Goal: Information Seeking & Learning: Learn about a topic

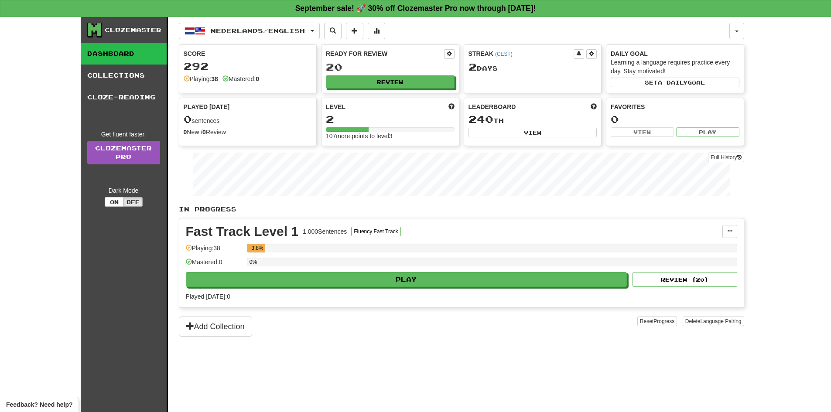
click at [391, 89] on div "Ready for Review 20 Review" at bounding box center [390, 69] width 137 height 48
click at [383, 82] on button "Review" at bounding box center [390, 82] width 129 height 13
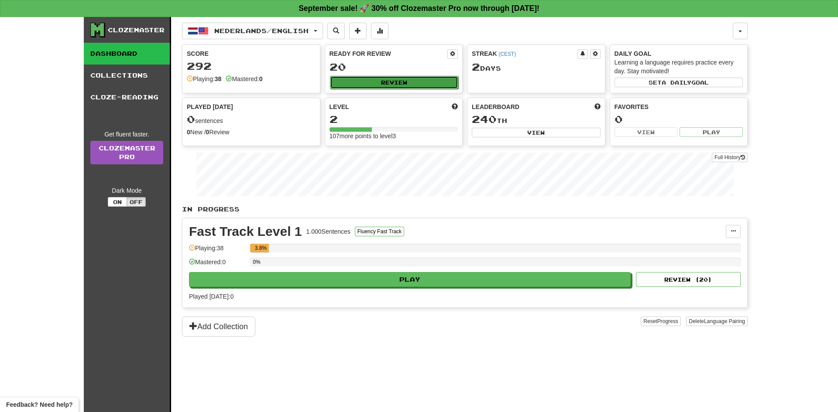
select select "**"
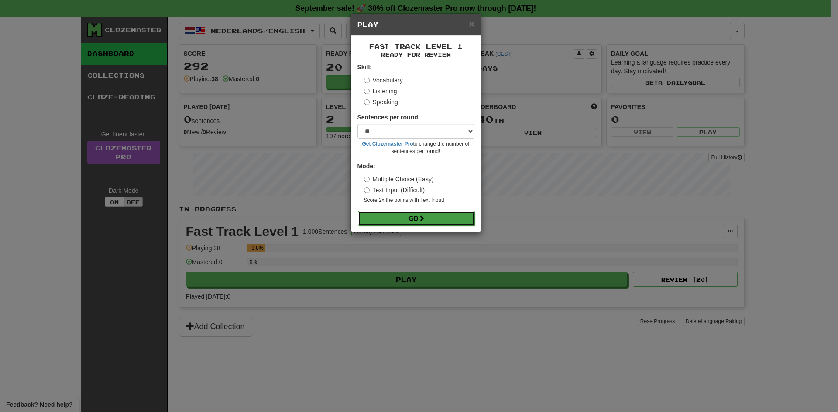
click at [429, 226] on button "Go" at bounding box center [416, 218] width 117 height 15
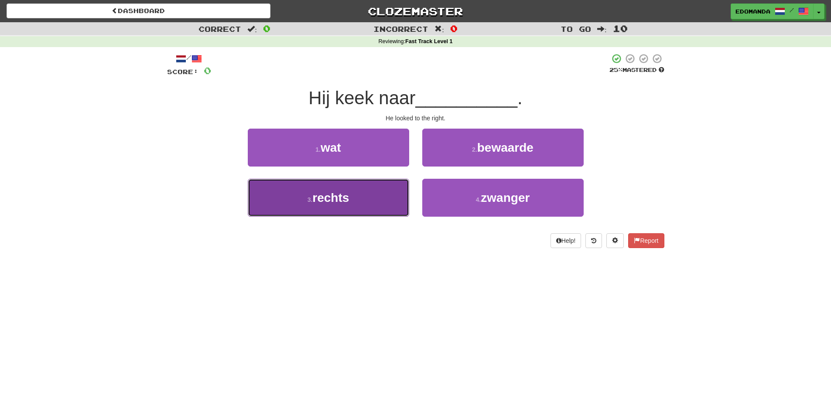
click at [352, 189] on button "3 . rechts" at bounding box center [328, 198] width 161 height 38
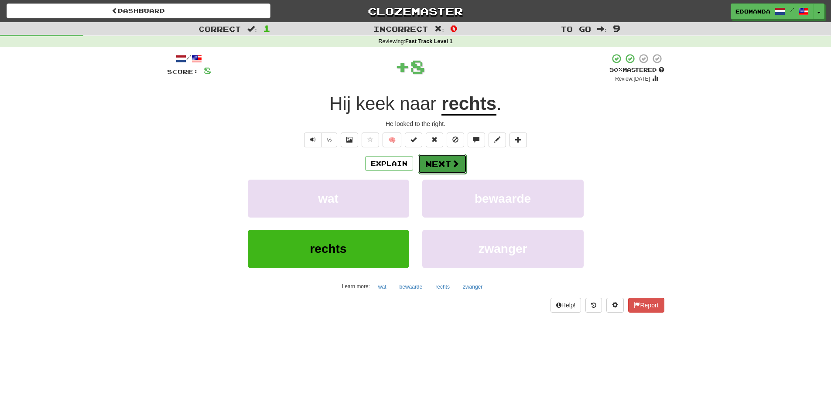
click at [453, 156] on button "Next" at bounding box center [442, 164] width 49 height 20
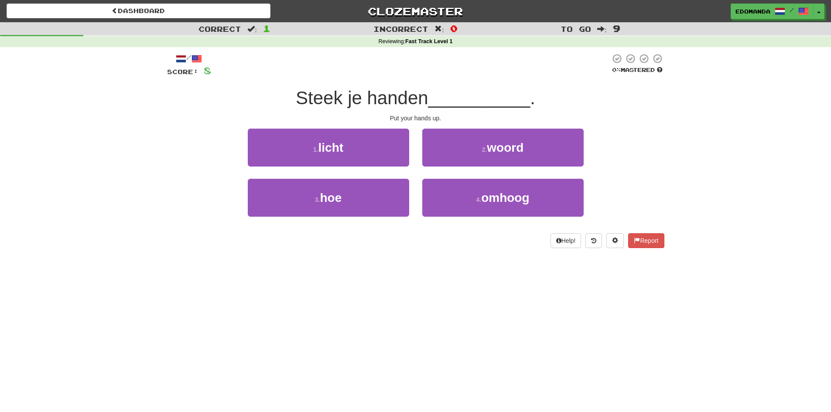
click at [515, 221] on div "4 . omhoog" at bounding box center [503, 204] width 175 height 50
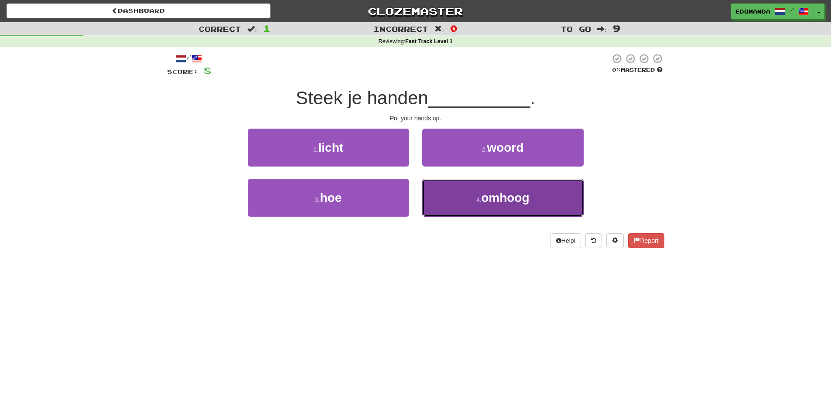
click at [501, 208] on button "4 . omhoog" at bounding box center [502, 198] width 161 height 38
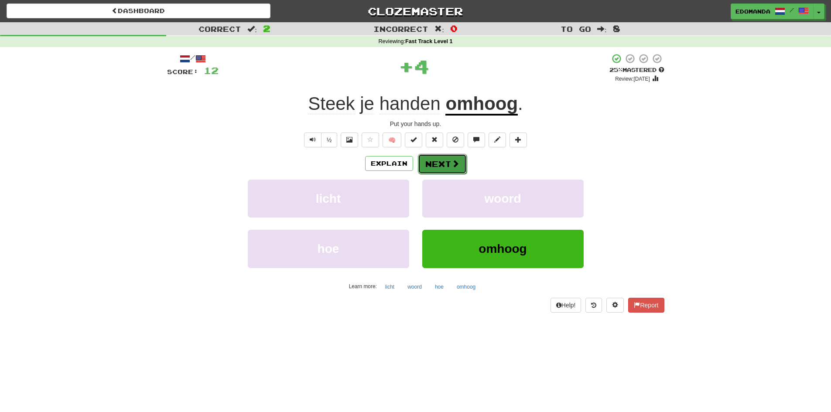
click at [425, 157] on button "Next" at bounding box center [442, 164] width 49 height 20
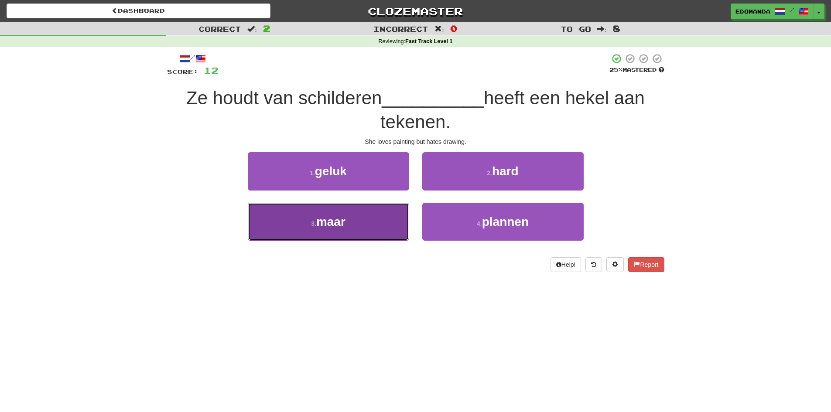
click at [348, 219] on button "3 . maar" at bounding box center [328, 222] width 161 height 38
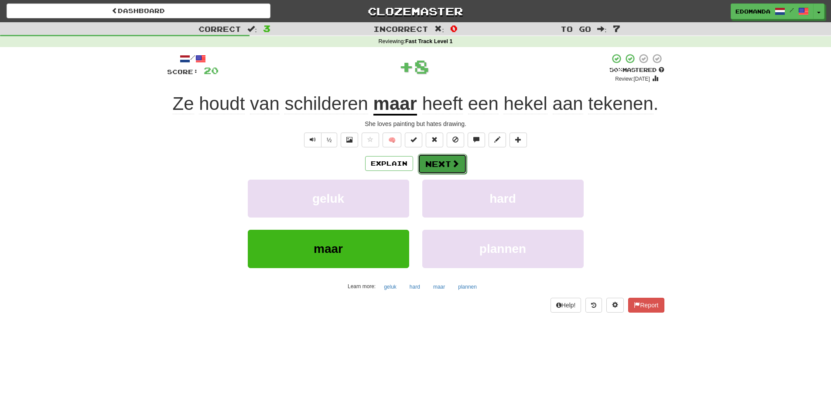
click at [440, 167] on button "Next" at bounding box center [442, 164] width 49 height 20
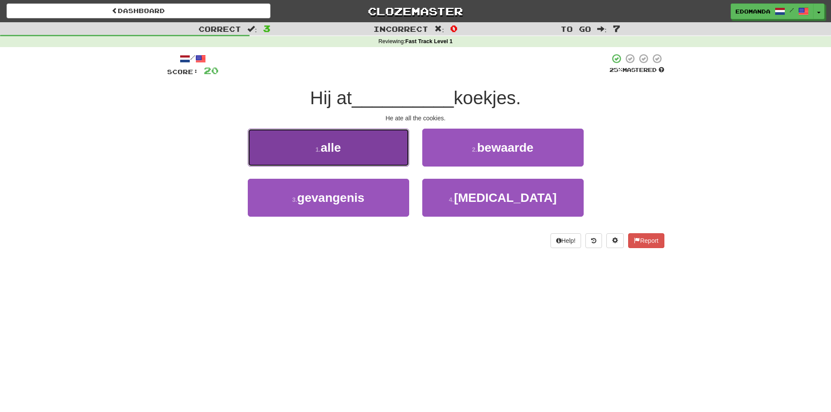
click at [344, 134] on button "1 . alle" at bounding box center [328, 148] width 161 height 38
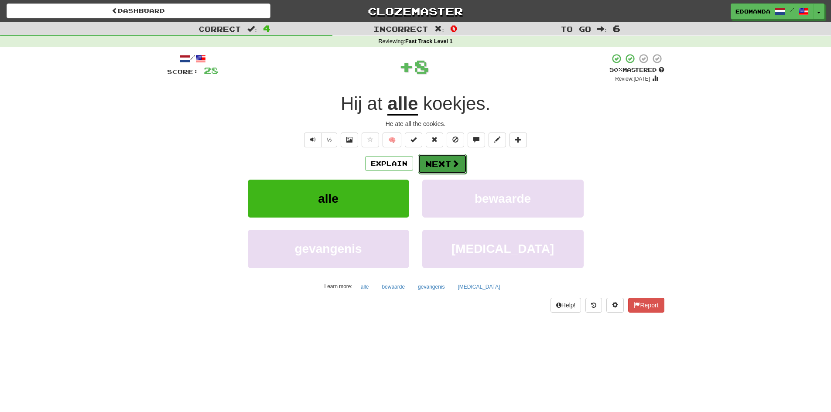
click at [456, 168] on span at bounding box center [456, 164] width 8 height 8
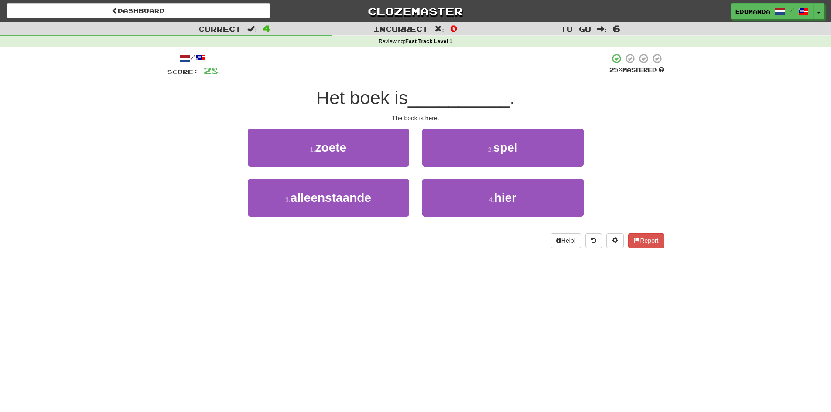
click at [485, 219] on div "4 . hier" at bounding box center [503, 204] width 175 height 50
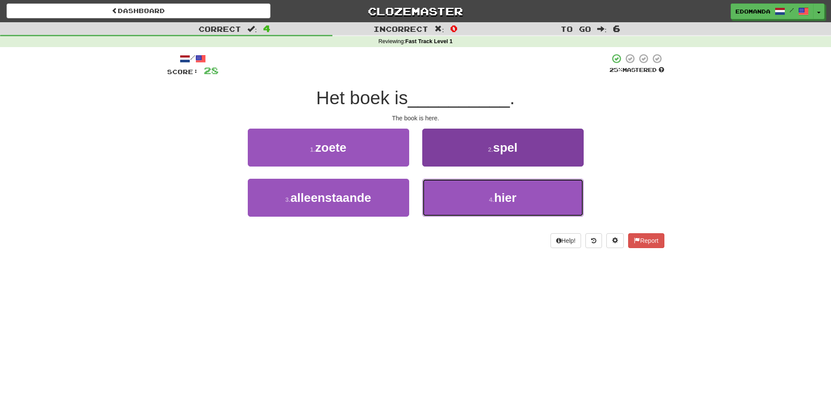
click at [477, 208] on button "4 . hier" at bounding box center [502, 198] width 161 height 38
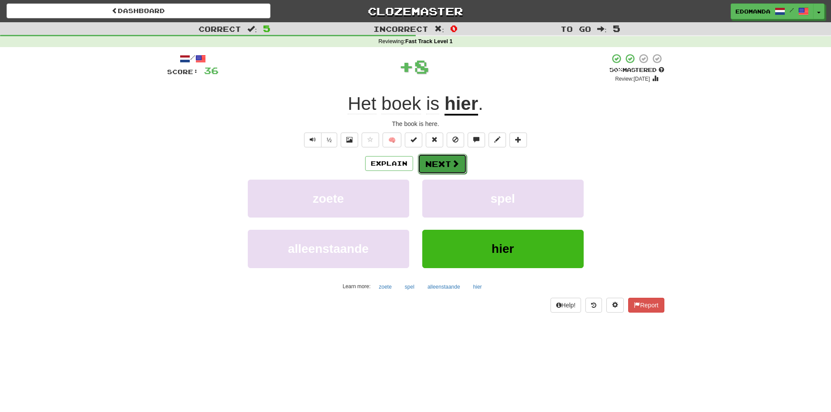
click at [433, 164] on button "Next" at bounding box center [442, 164] width 49 height 20
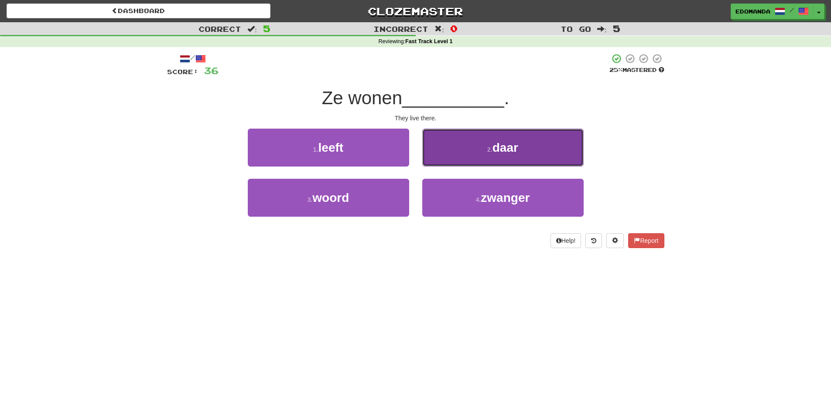
click at [465, 143] on button "2 . daar" at bounding box center [502, 148] width 161 height 38
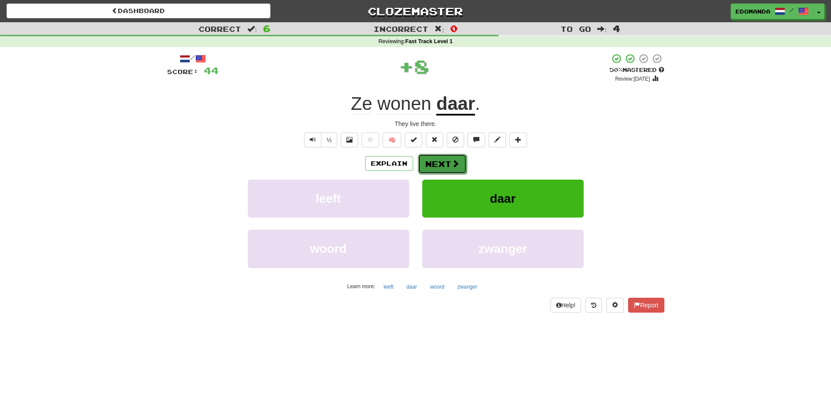
click at [438, 167] on button "Next" at bounding box center [442, 164] width 49 height 20
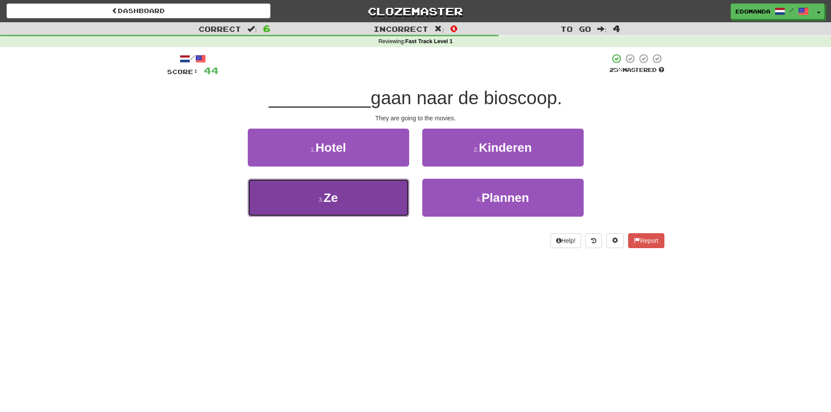
click at [377, 196] on button "3 . Ze" at bounding box center [328, 198] width 161 height 38
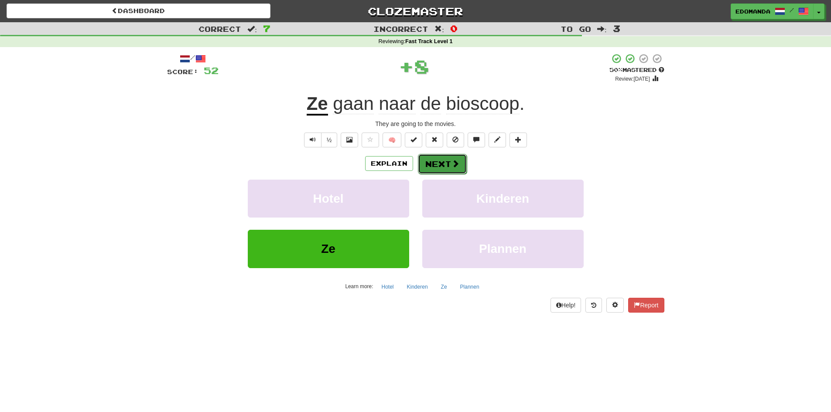
click at [444, 164] on button "Next" at bounding box center [442, 164] width 49 height 20
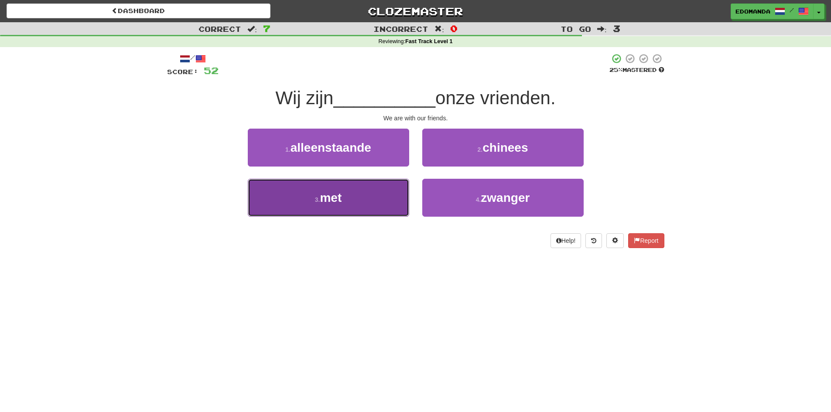
click at [400, 192] on button "3 . met" at bounding box center [328, 198] width 161 height 38
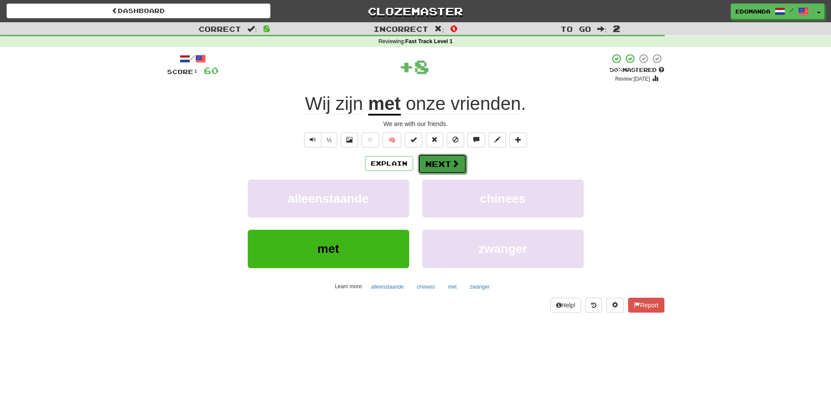
click at [445, 158] on button "Next" at bounding box center [442, 164] width 49 height 20
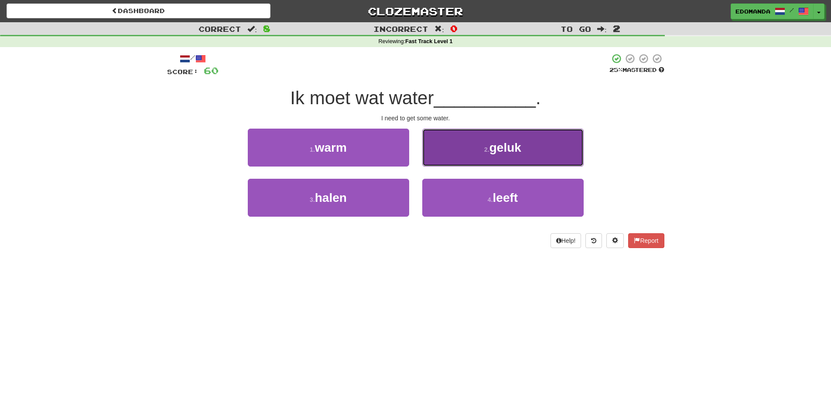
click at [477, 157] on button "2 . geluk" at bounding box center [502, 148] width 161 height 38
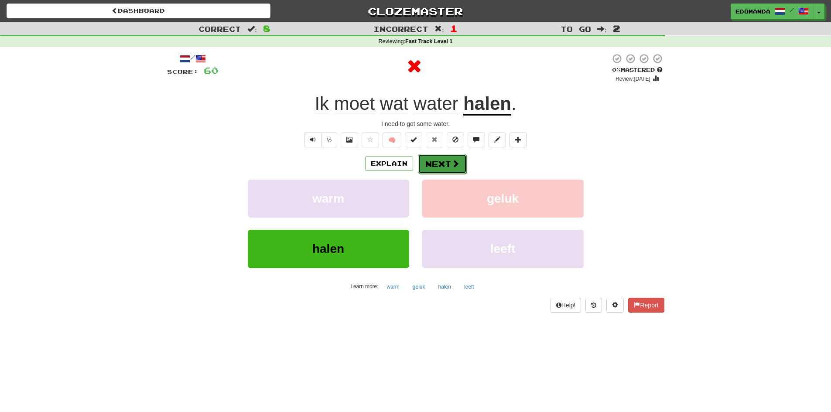
click at [441, 165] on button "Next" at bounding box center [442, 164] width 49 height 20
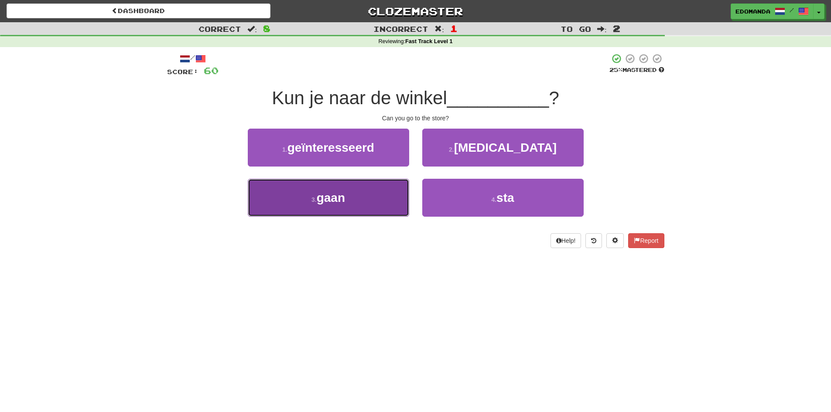
click at [386, 188] on button "3 . gaan" at bounding box center [328, 198] width 161 height 38
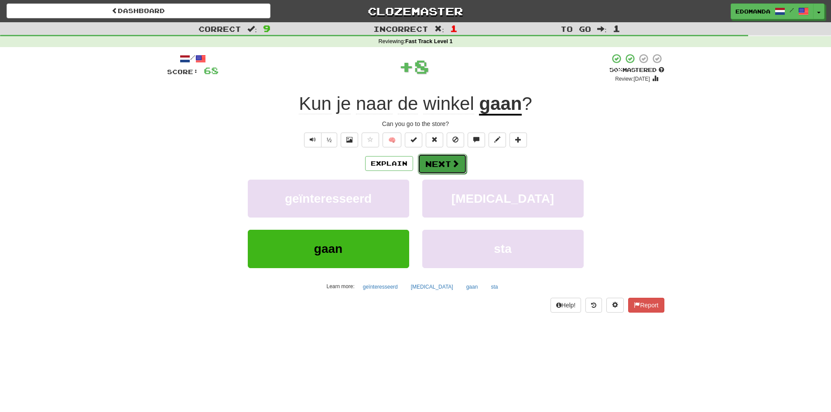
click at [460, 154] on button "Next" at bounding box center [442, 164] width 49 height 20
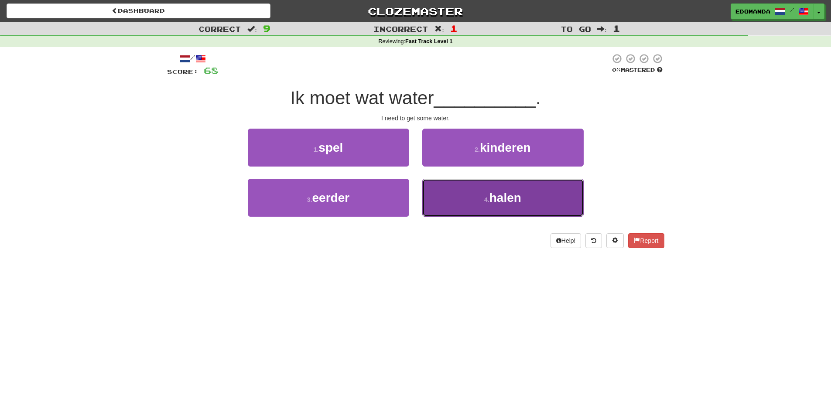
click at [461, 199] on button "4 . halen" at bounding box center [502, 198] width 161 height 38
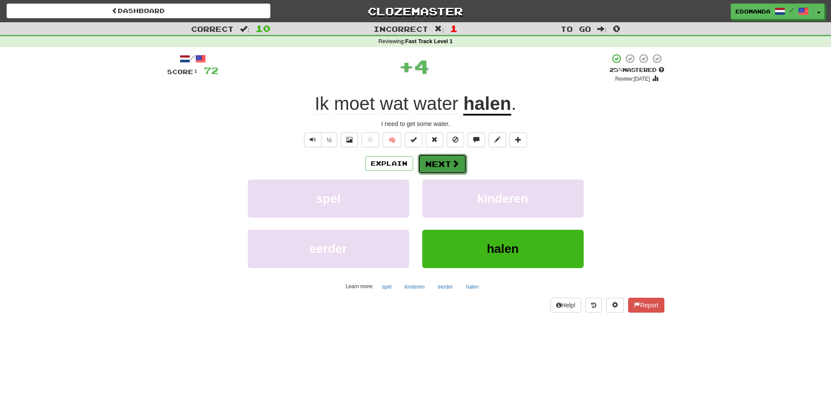
click at [432, 155] on button "Next" at bounding box center [442, 164] width 49 height 20
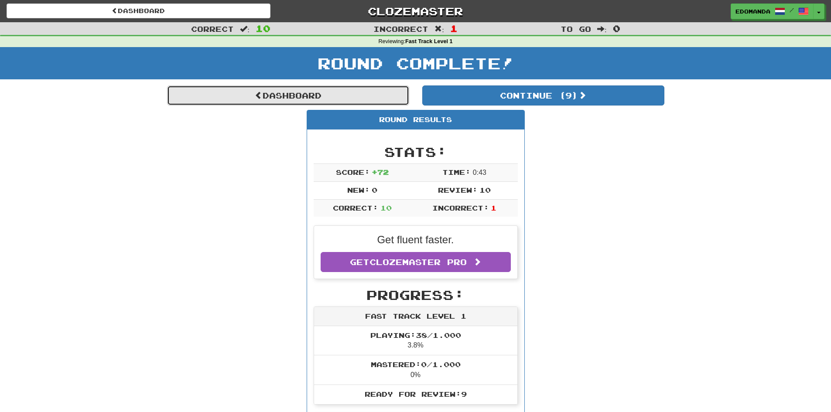
click at [335, 90] on link "Dashboard" at bounding box center [288, 96] width 242 height 20
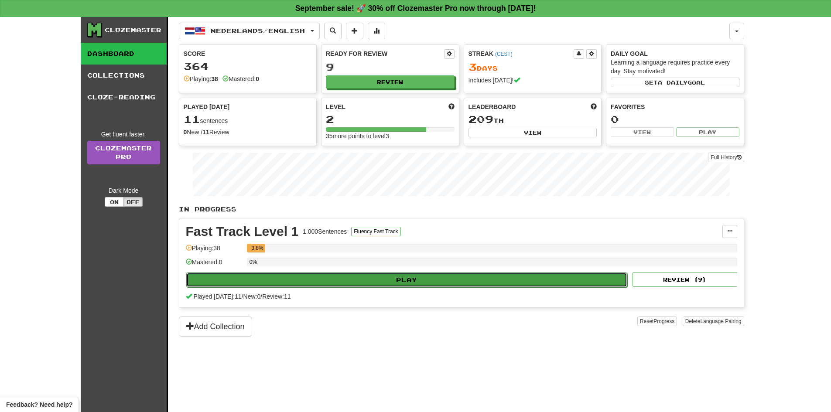
click at [381, 276] on button "Play" at bounding box center [406, 280] width 441 height 15
select select "**"
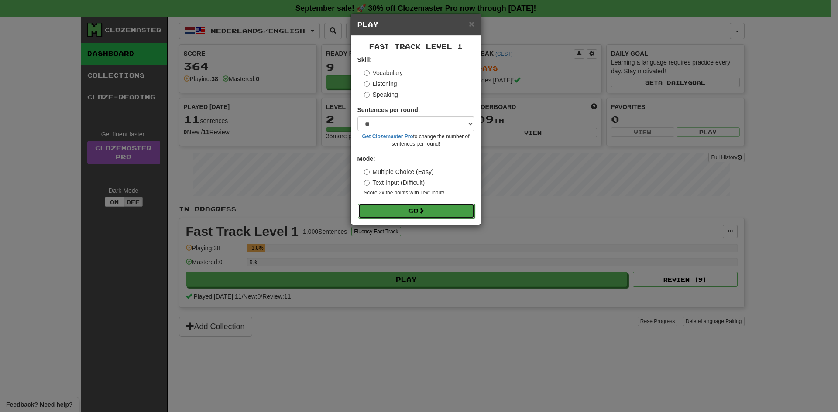
click at [419, 206] on button "Go" at bounding box center [416, 211] width 117 height 15
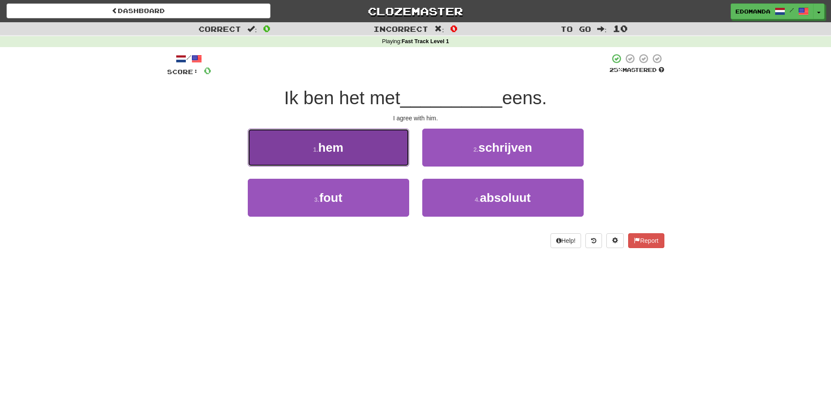
click at [348, 141] on button "1 . hem" at bounding box center [328, 148] width 161 height 38
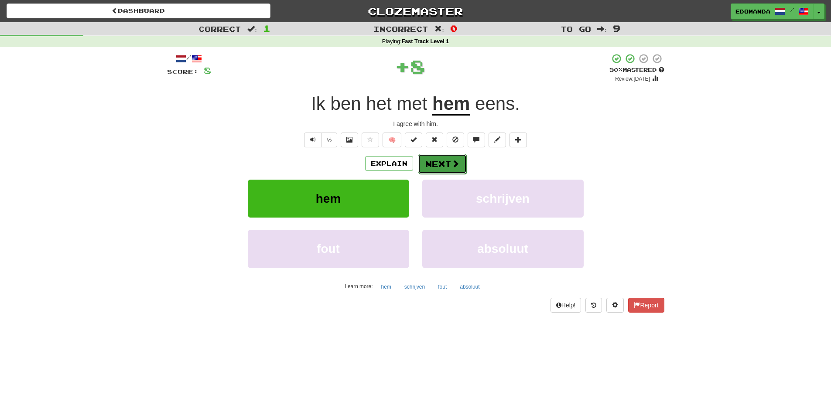
click at [442, 161] on button "Next" at bounding box center [442, 164] width 49 height 20
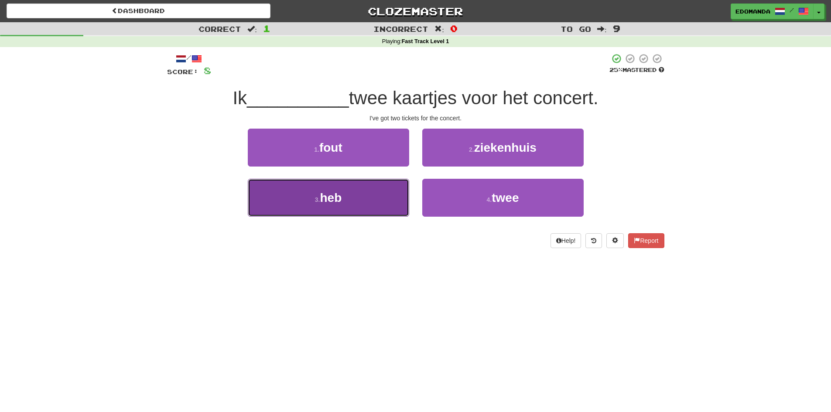
click at [370, 210] on button "3 . heb" at bounding box center [328, 198] width 161 height 38
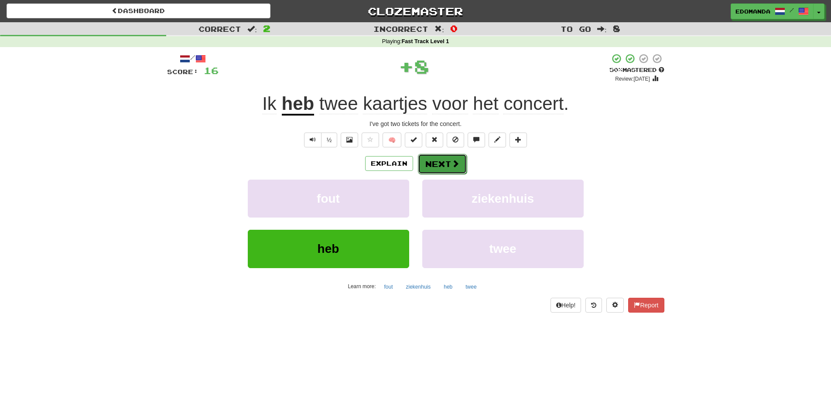
click at [450, 171] on button "Next" at bounding box center [442, 164] width 49 height 20
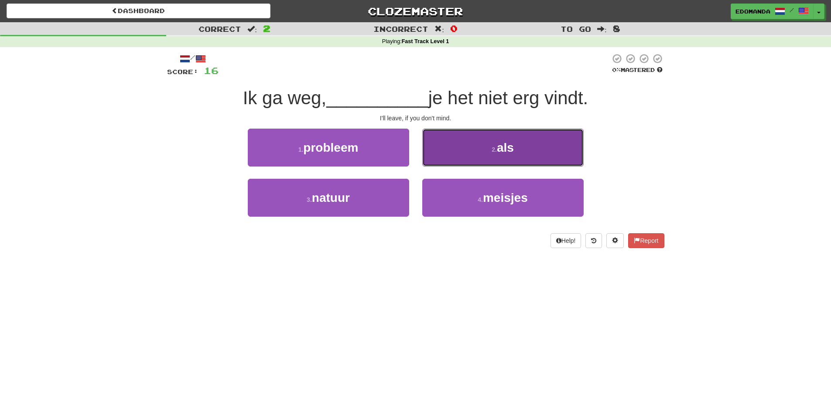
click at [473, 149] on button "2 . als" at bounding box center [502, 148] width 161 height 38
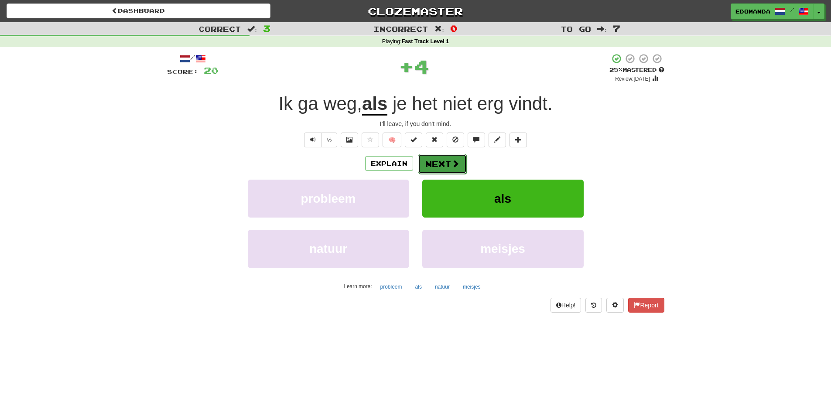
click at [429, 165] on button "Next" at bounding box center [442, 164] width 49 height 20
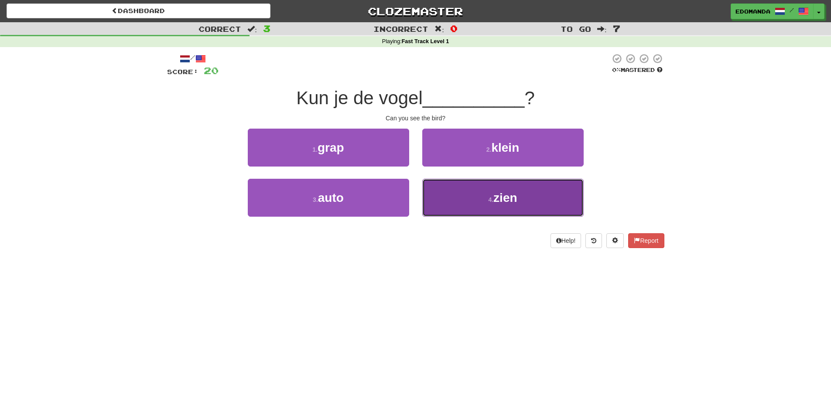
click at [453, 194] on button "4 . zien" at bounding box center [502, 198] width 161 height 38
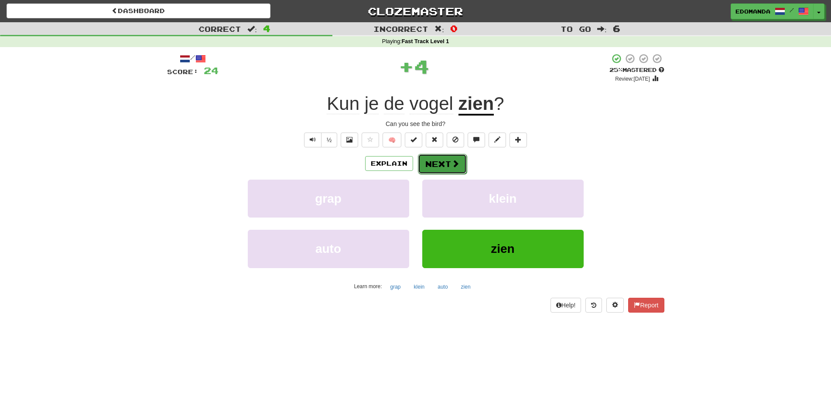
click at [439, 160] on button "Next" at bounding box center [442, 164] width 49 height 20
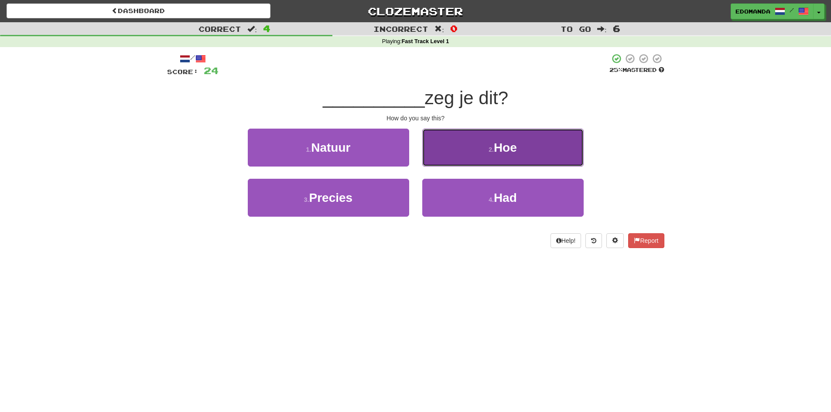
click at [473, 148] on button "2 . Hoe" at bounding box center [502, 148] width 161 height 38
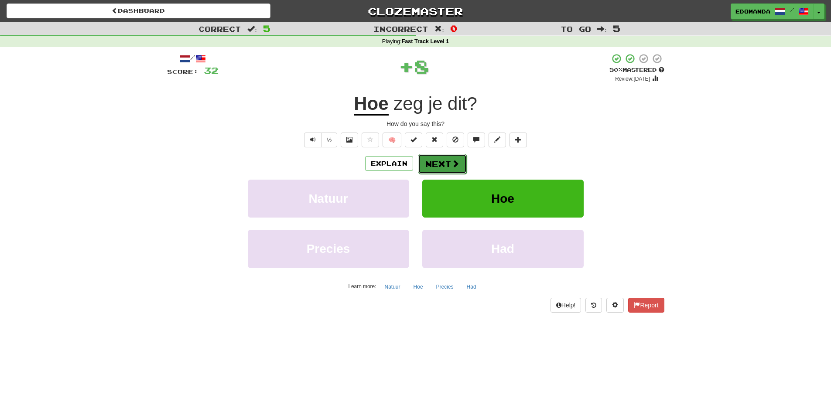
click at [427, 167] on button "Next" at bounding box center [442, 164] width 49 height 20
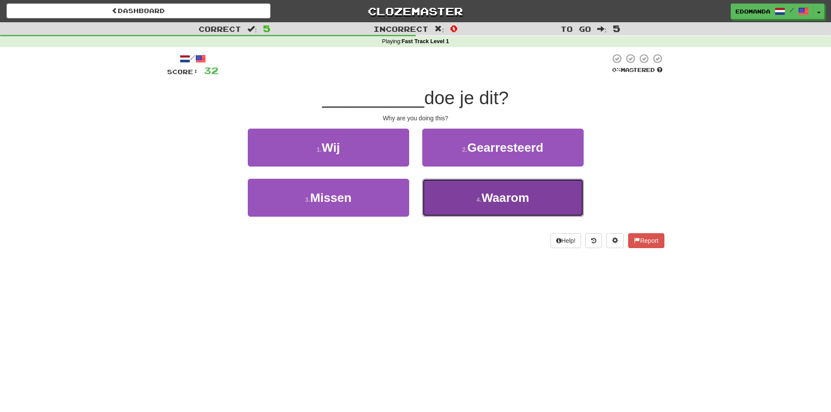
click at [451, 199] on button "4 . Waarom" at bounding box center [502, 198] width 161 height 38
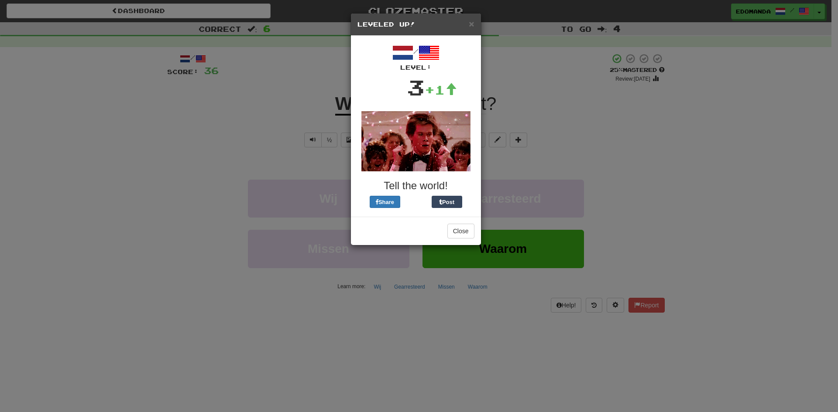
click at [435, 169] on div "/ Level: 3 +1 Tell the world! Share Post" at bounding box center [415, 126] width 117 height 168
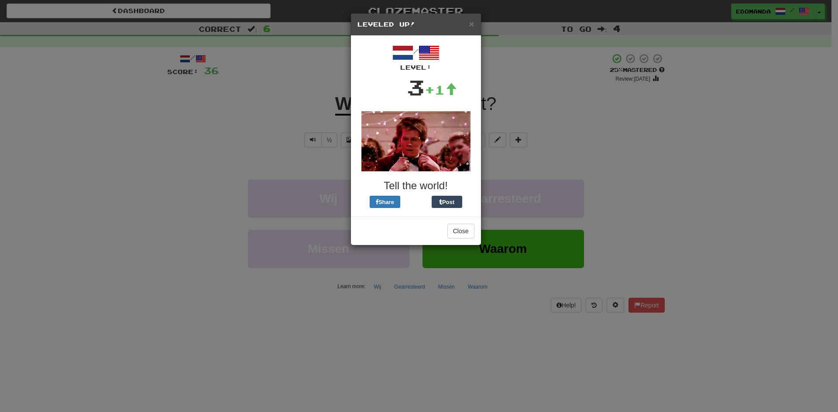
click at [452, 217] on div "/ Level: 3 +1 Tell the world! Share Post" at bounding box center [416, 126] width 130 height 181
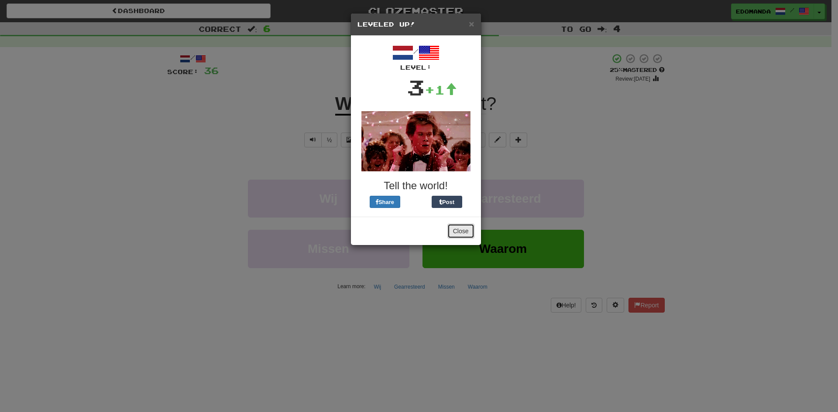
click at [460, 228] on button "Close" at bounding box center [460, 231] width 27 height 15
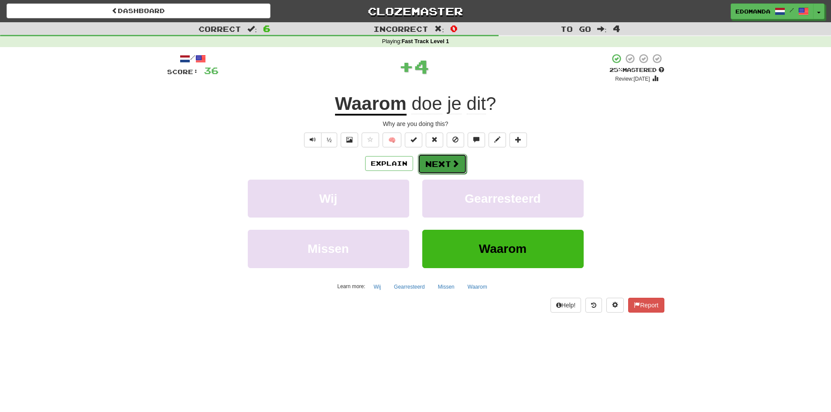
click at [440, 169] on button "Next" at bounding box center [442, 164] width 49 height 20
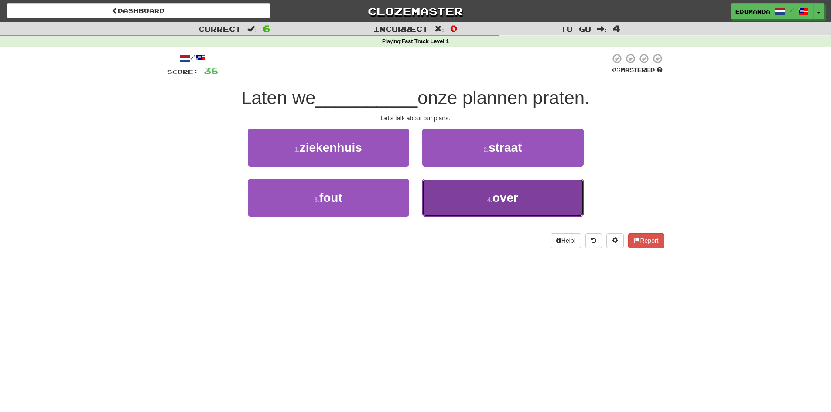
click at [470, 188] on button "4 . over" at bounding box center [502, 198] width 161 height 38
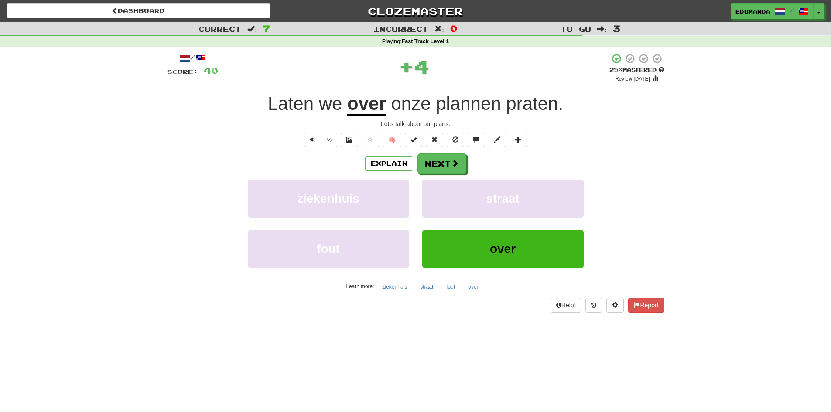
click at [372, 95] on u "over" at bounding box center [366, 104] width 39 height 22
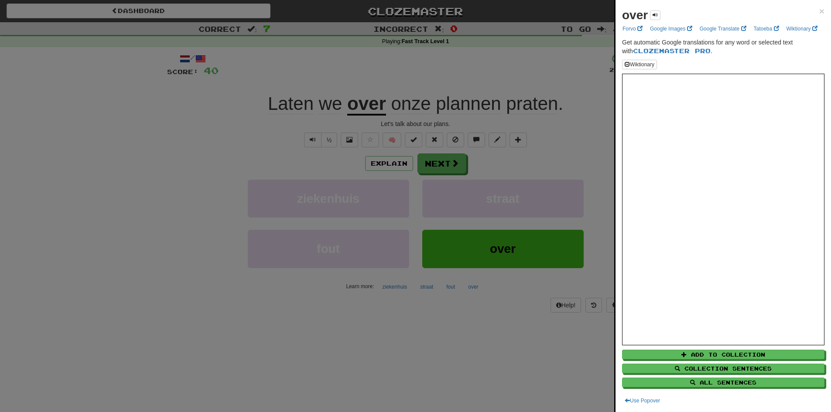
click at [405, 308] on div at bounding box center [415, 206] width 831 height 412
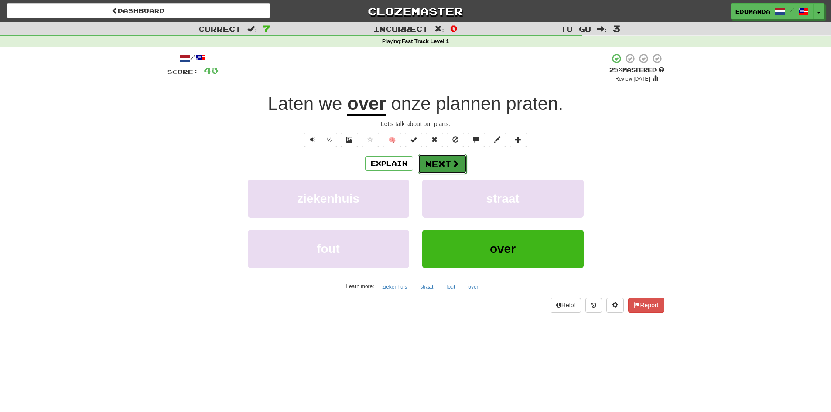
click at [440, 170] on button "Next" at bounding box center [442, 164] width 49 height 20
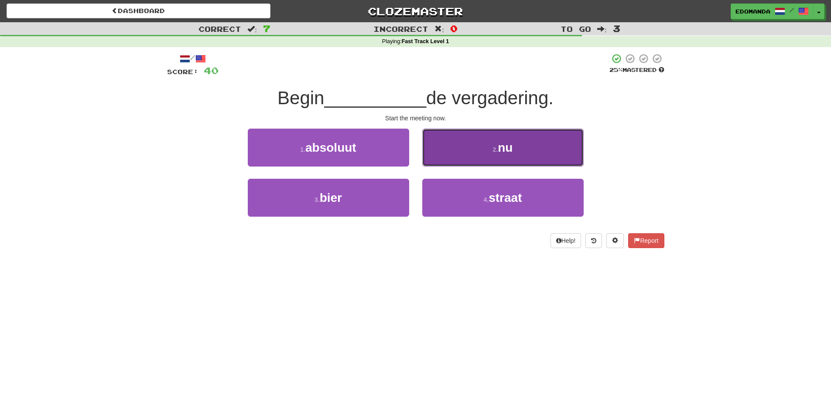
click at [456, 144] on button "2 . nu" at bounding box center [502, 148] width 161 height 38
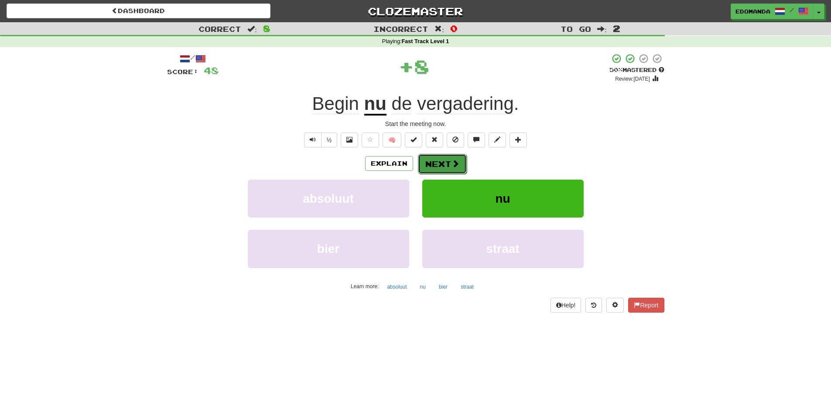
click at [441, 164] on button "Next" at bounding box center [442, 164] width 49 height 20
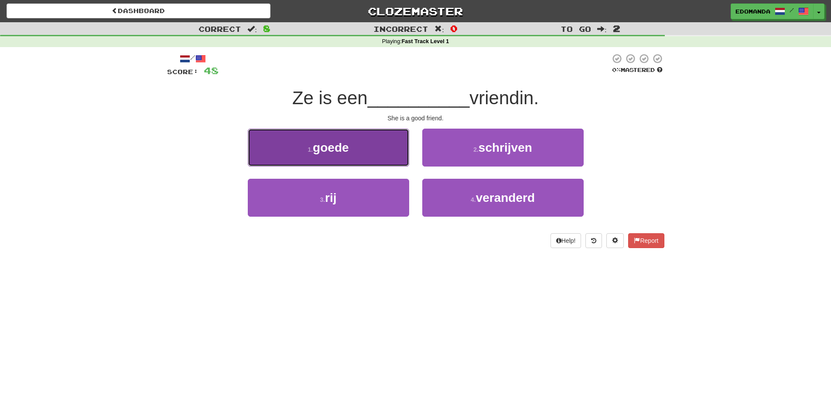
click at [386, 148] on button "1 . goede" at bounding box center [328, 148] width 161 height 38
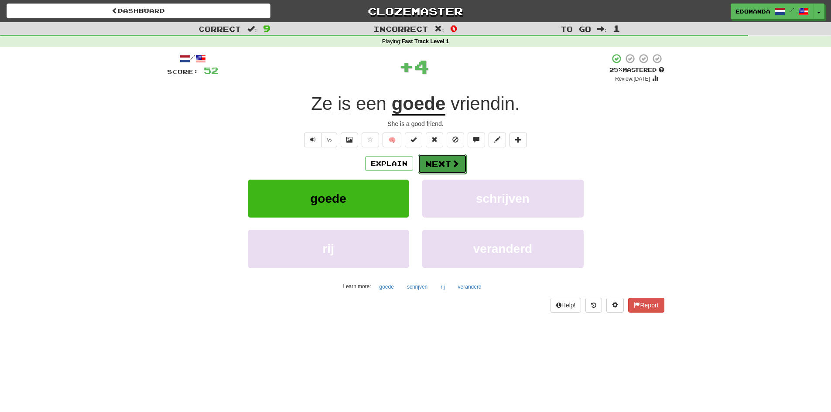
click at [440, 167] on button "Next" at bounding box center [442, 164] width 49 height 20
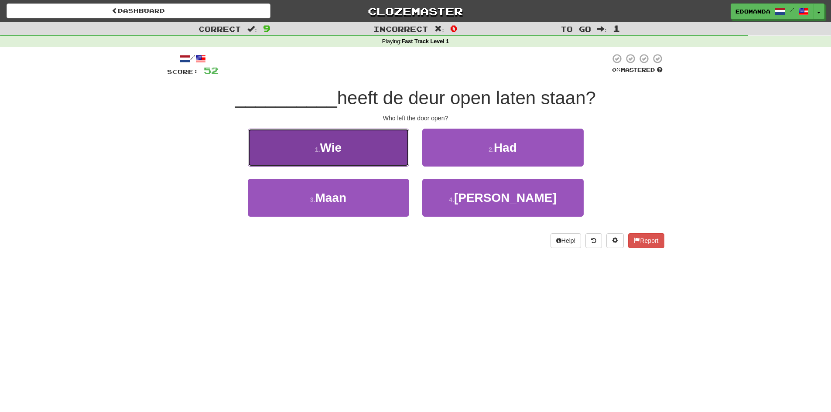
click at [374, 156] on button "1 . Wie" at bounding box center [328, 148] width 161 height 38
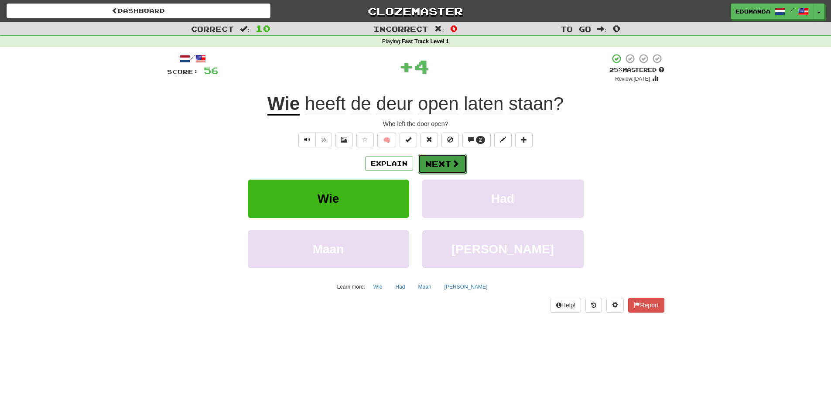
click at [435, 159] on button "Next" at bounding box center [442, 164] width 49 height 20
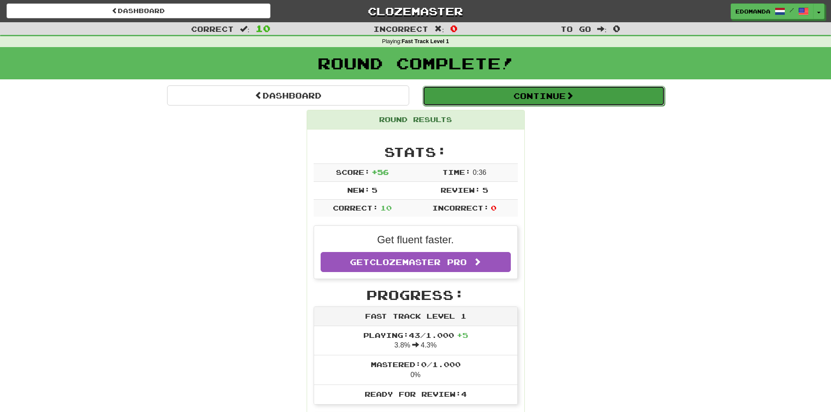
click at [482, 100] on button "Continue" at bounding box center [544, 96] width 242 height 20
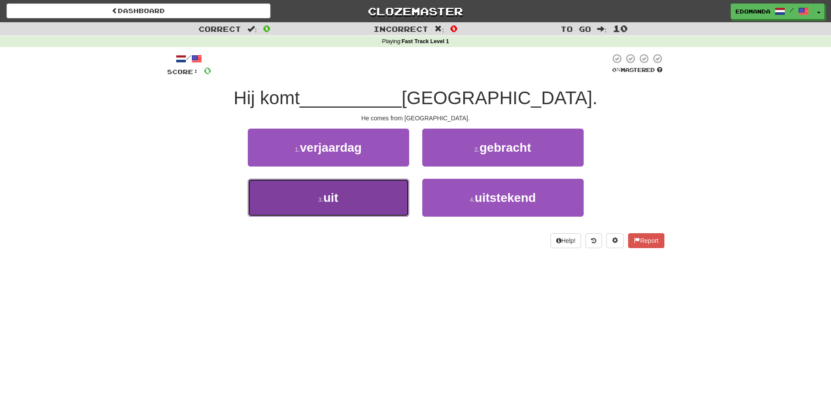
click at [361, 212] on button "3 . uit" at bounding box center [328, 198] width 161 height 38
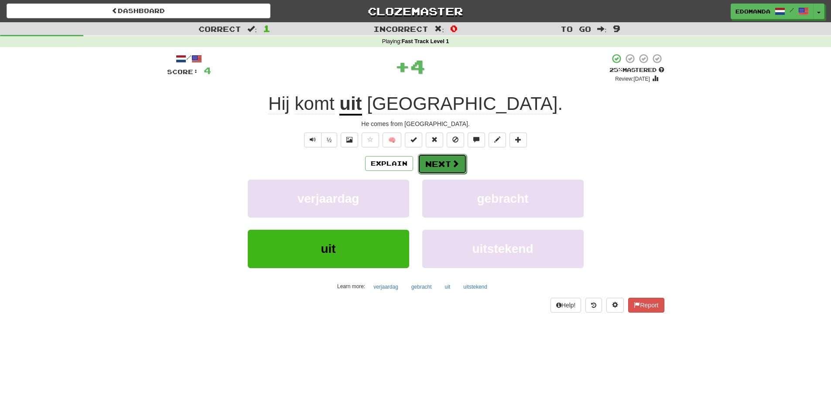
click at [428, 166] on button "Next" at bounding box center [442, 164] width 49 height 20
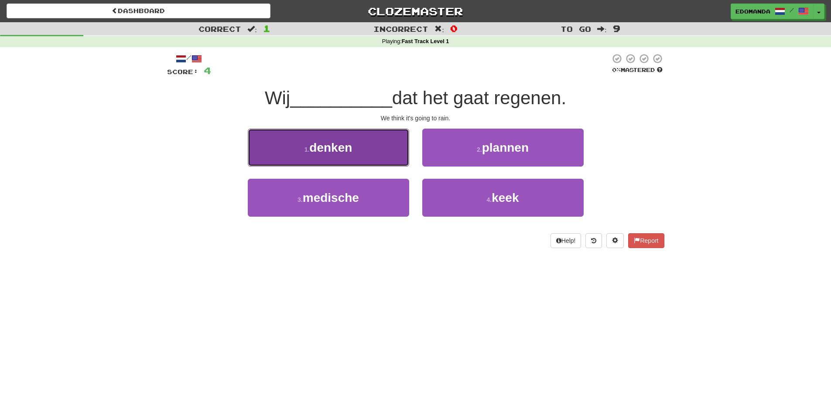
click at [390, 155] on button "1 . denken" at bounding box center [328, 148] width 161 height 38
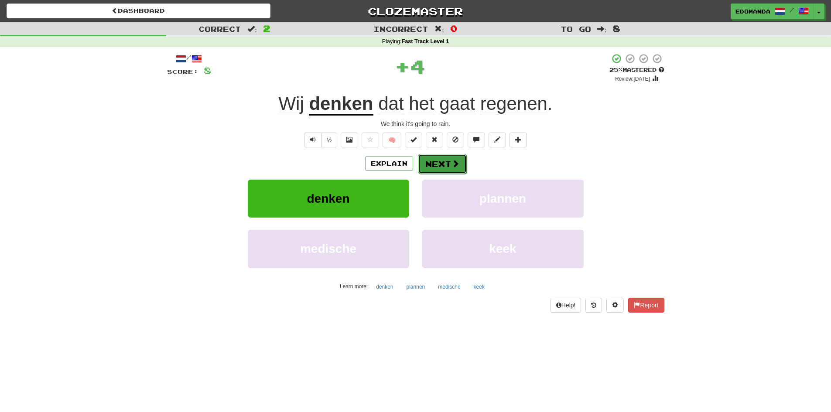
click at [428, 160] on button "Next" at bounding box center [442, 164] width 49 height 20
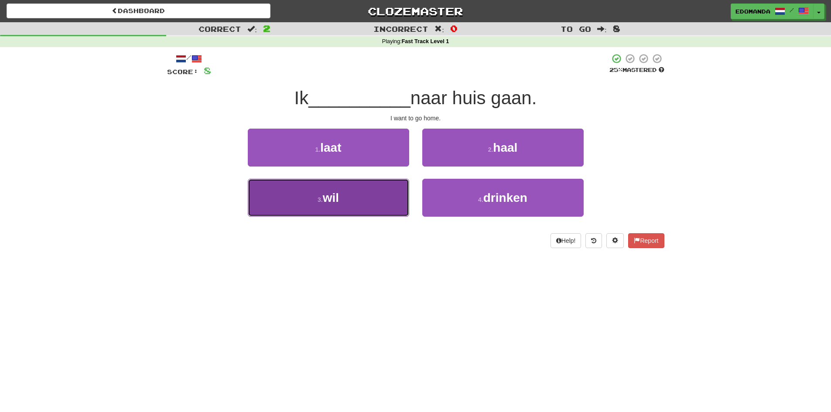
click at [352, 215] on button "3 . wil" at bounding box center [328, 198] width 161 height 38
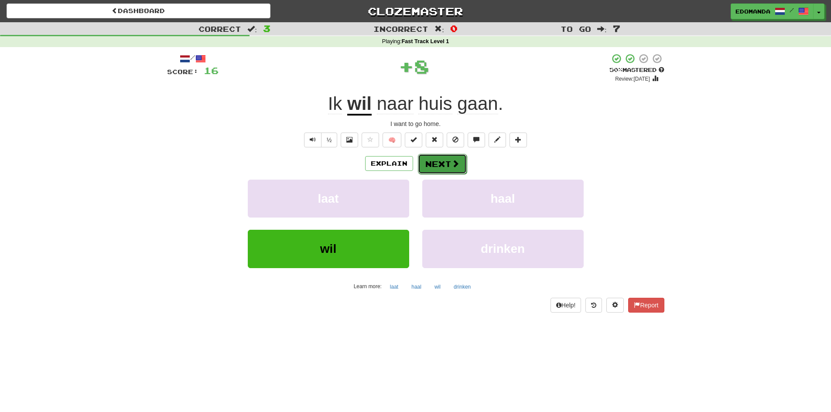
click at [450, 165] on button "Next" at bounding box center [442, 164] width 49 height 20
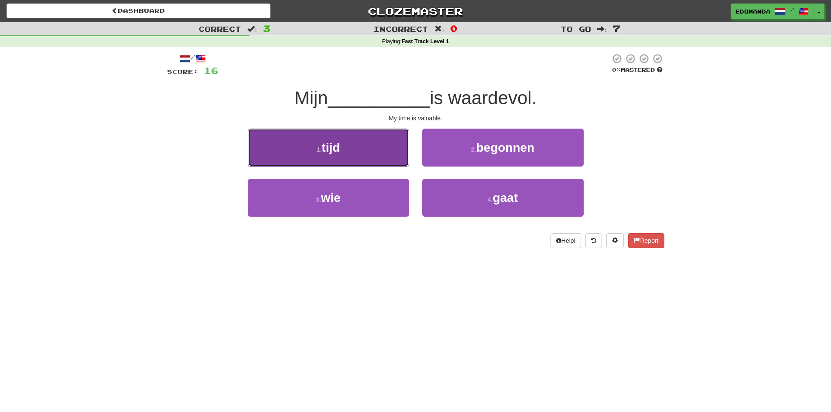
click at [335, 151] on span "tijd" at bounding box center [331, 148] width 18 height 14
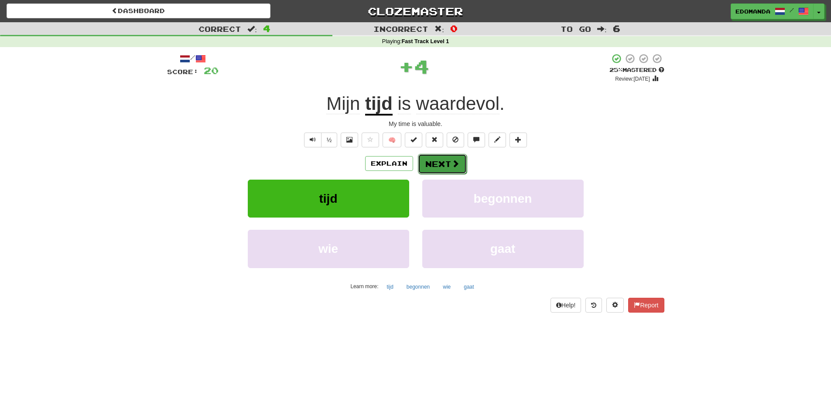
click at [443, 165] on button "Next" at bounding box center [442, 164] width 49 height 20
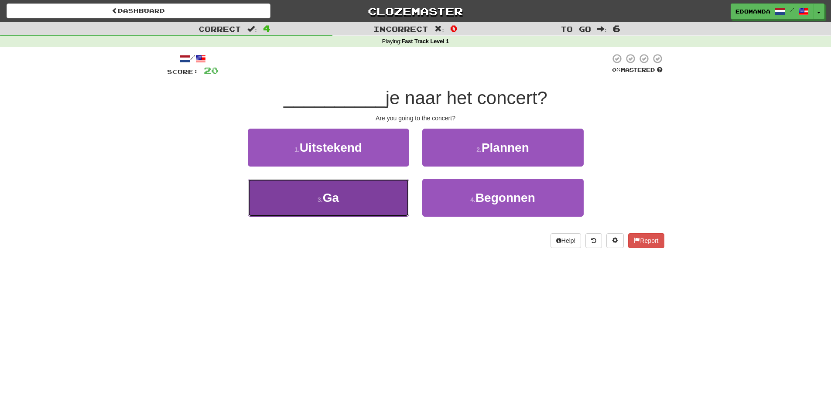
click at [389, 204] on button "3 . Ga" at bounding box center [328, 198] width 161 height 38
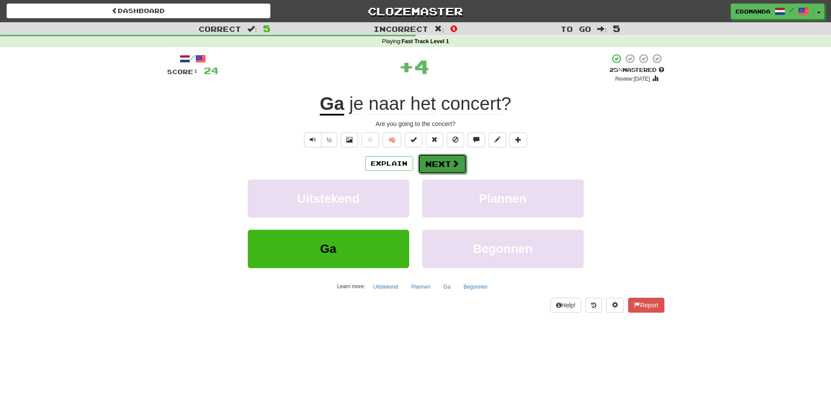
click at [444, 168] on button "Next" at bounding box center [442, 164] width 49 height 20
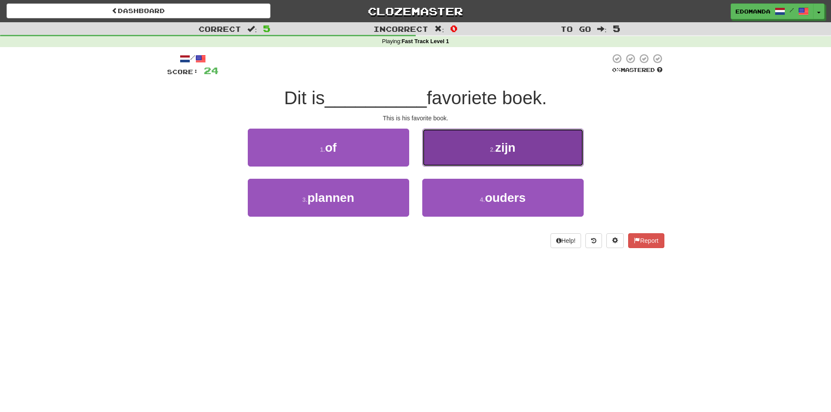
click at [475, 146] on button "2 . zijn" at bounding box center [502, 148] width 161 height 38
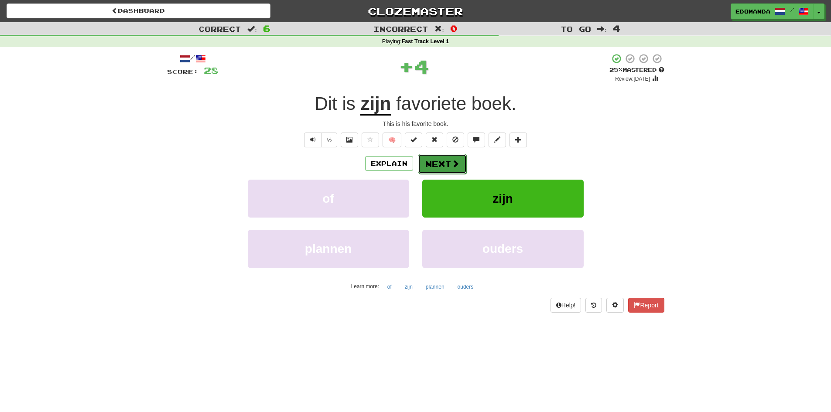
click at [443, 167] on button "Next" at bounding box center [442, 164] width 49 height 20
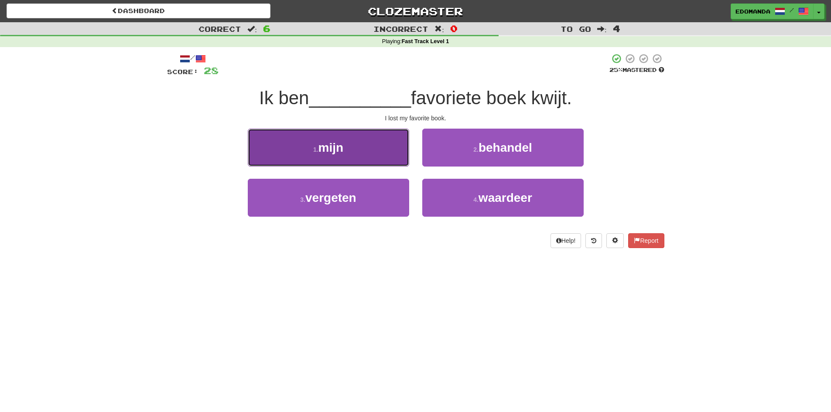
click at [371, 145] on button "1 . mijn" at bounding box center [328, 148] width 161 height 38
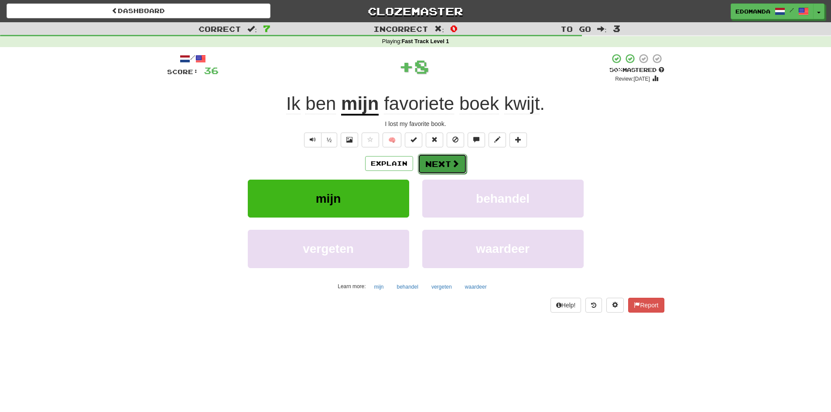
click at [424, 161] on button "Next" at bounding box center [442, 164] width 49 height 20
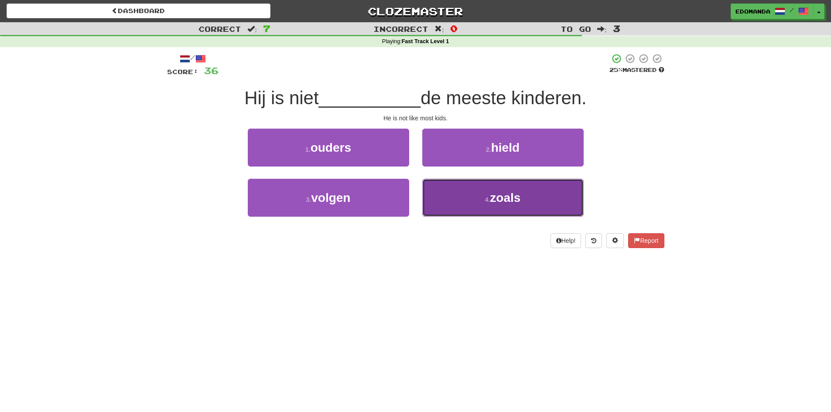
click at [455, 205] on button "4 . zoals" at bounding box center [502, 198] width 161 height 38
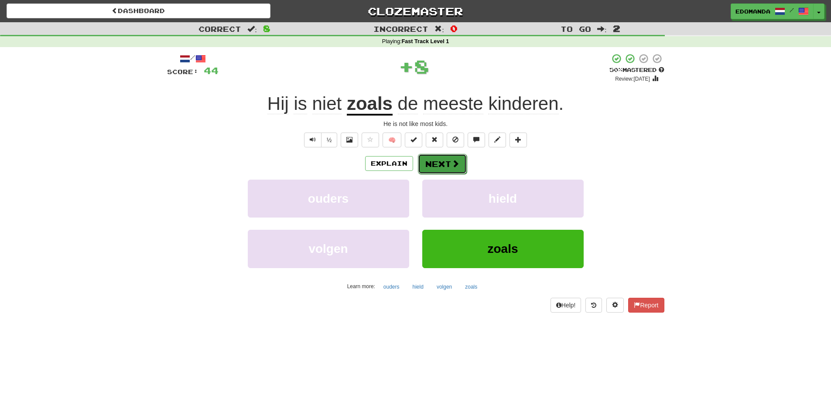
click at [447, 162] on button "Next" at bounding box center [442, 164] width 49 height 20
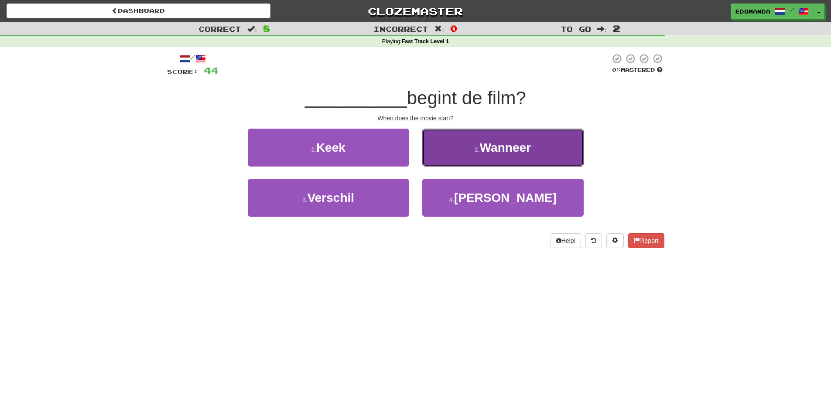
click at [464, 135] on button "2 . Wanneer" at bounding box center [502, 148] width 161 height 38
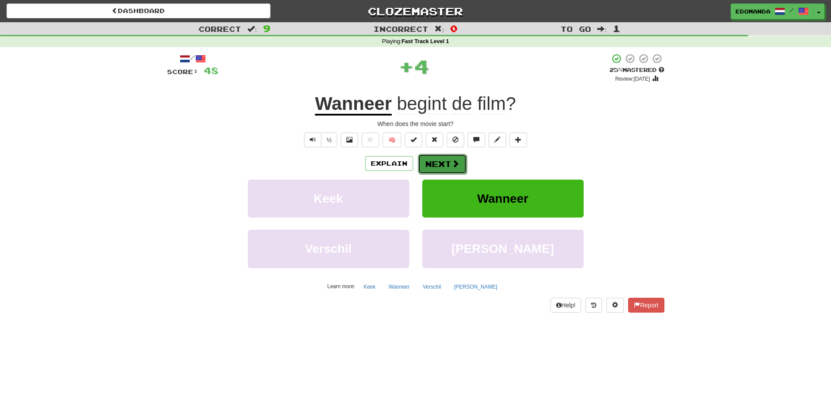
click at [456, 160] on span at bounding box center [456, 164] width 8 height 8
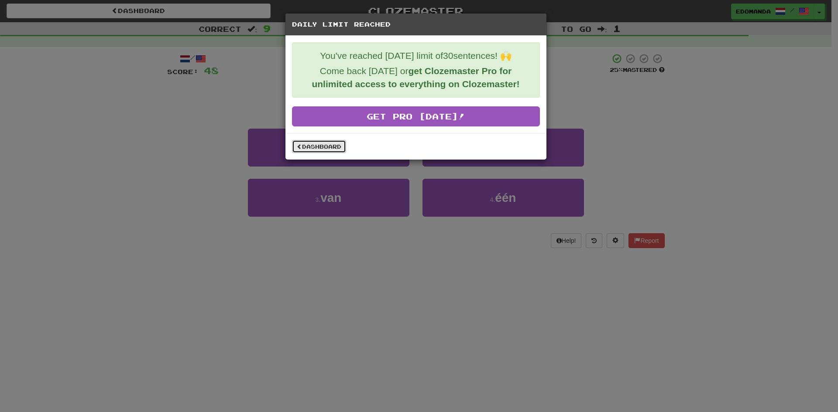
click at [336, 147] on link "Dashboard" at bounding box center [319, 146] width 54 height 13
